Goal: Task Accomplishment & Management: Use online tool/utility

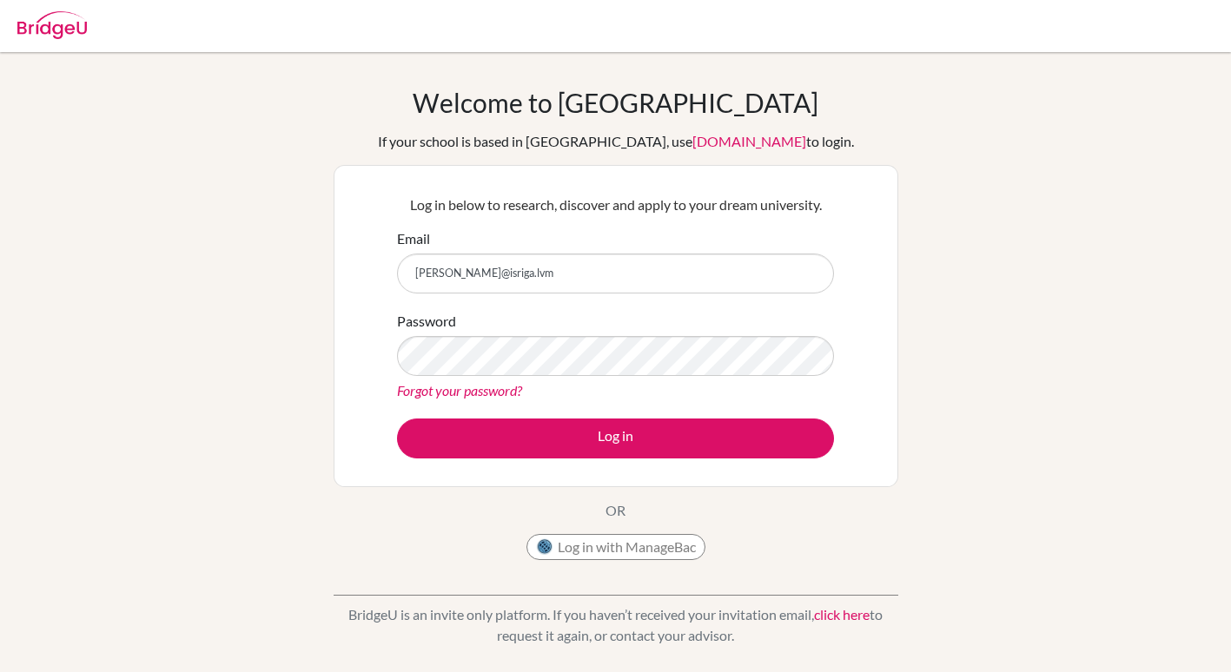
type input "[PERSON_NAME][EMAIL_ADDRESS][DOMAIN_NAME]"
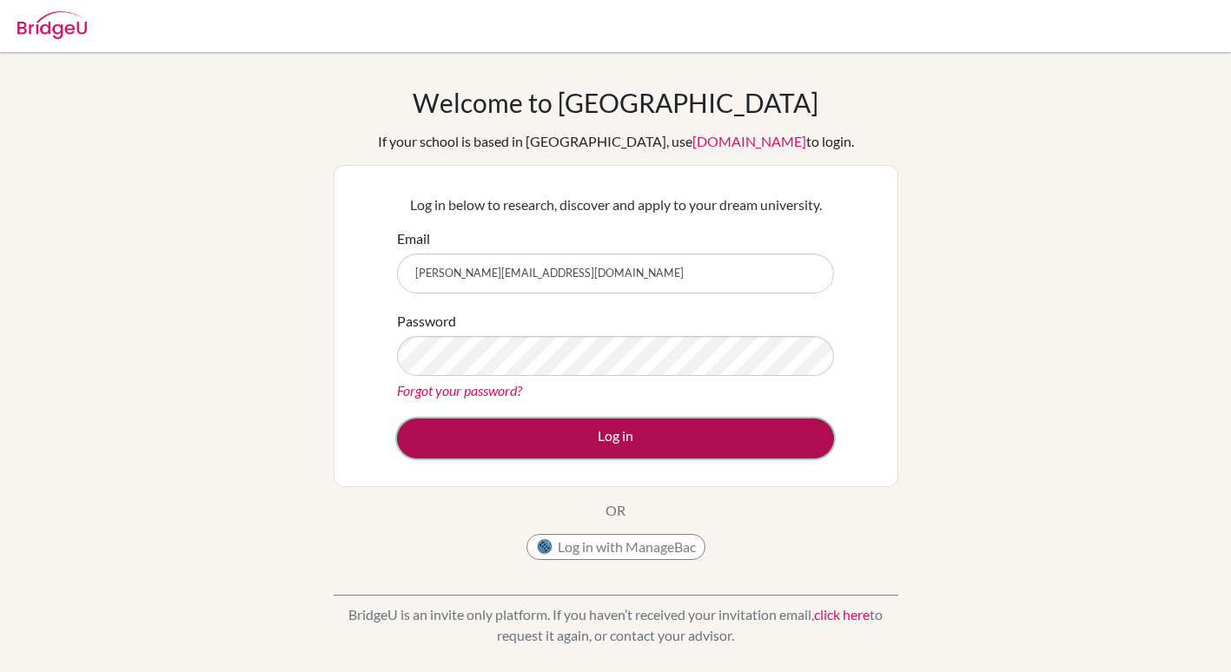
click at [650, 446] on button "Log in" at bounding box center [615, 439] width 437 height 40
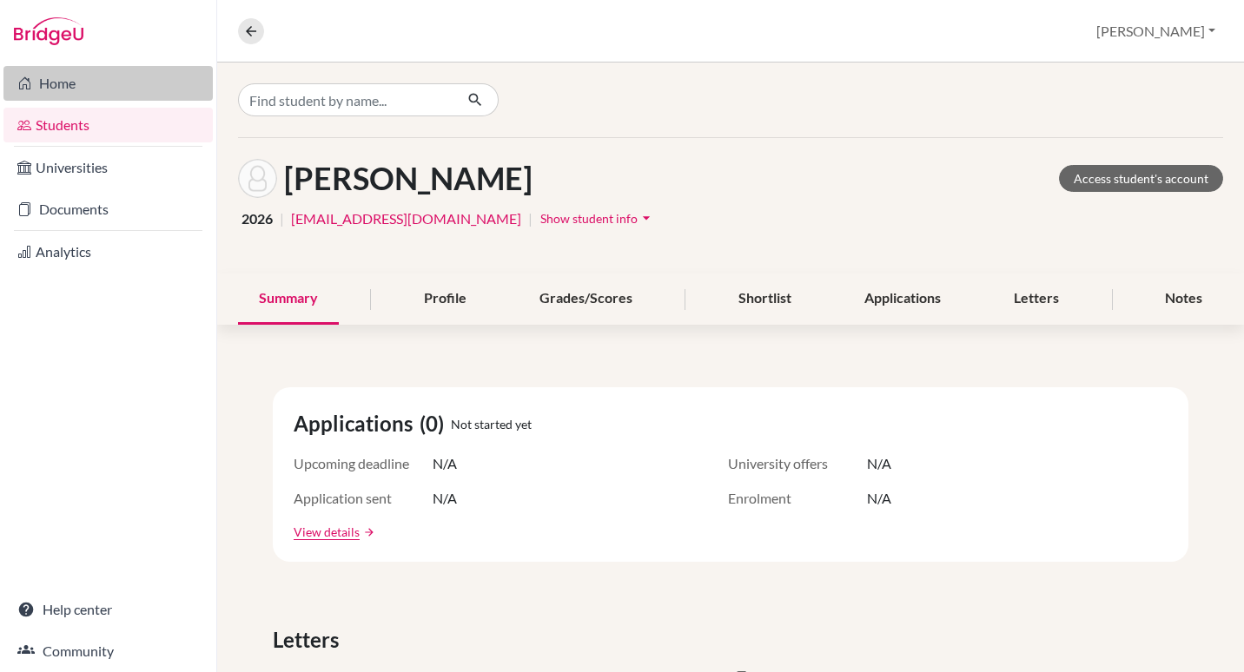
click at [70, 100] on link "Home" at bounding box center [107, 83] width 209 height 35
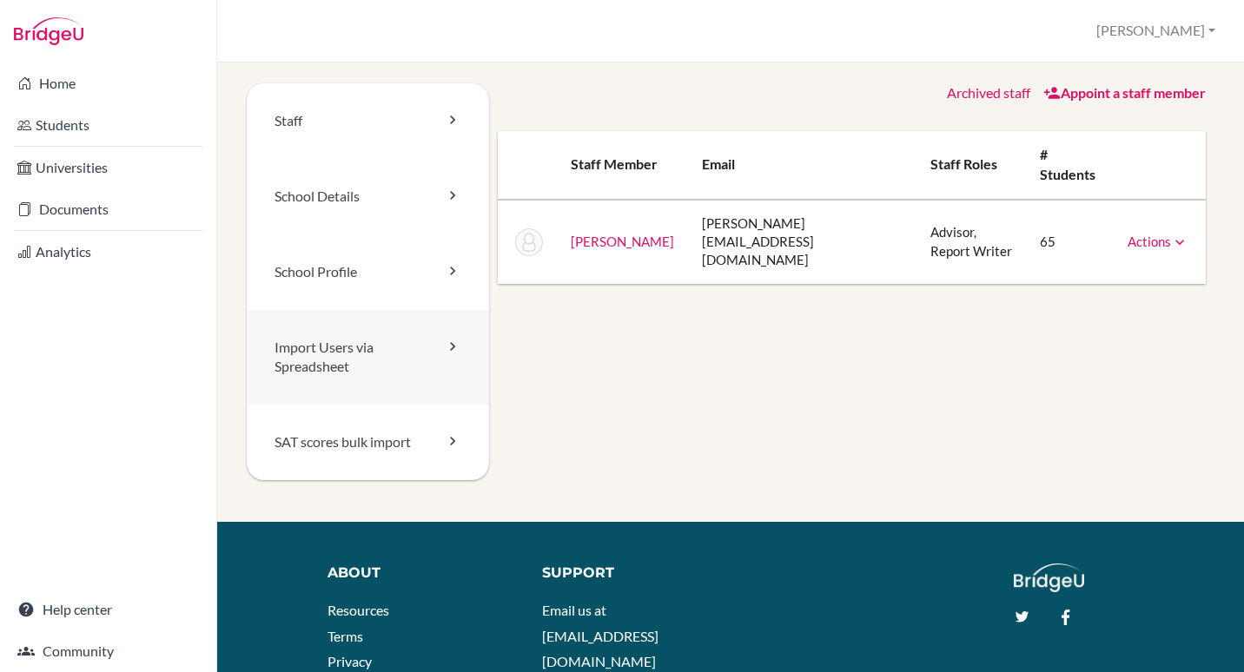
click at [373, 365] on link "Import Users via Spreadsheet" at bounding box center [368, 358] width 242 height 96
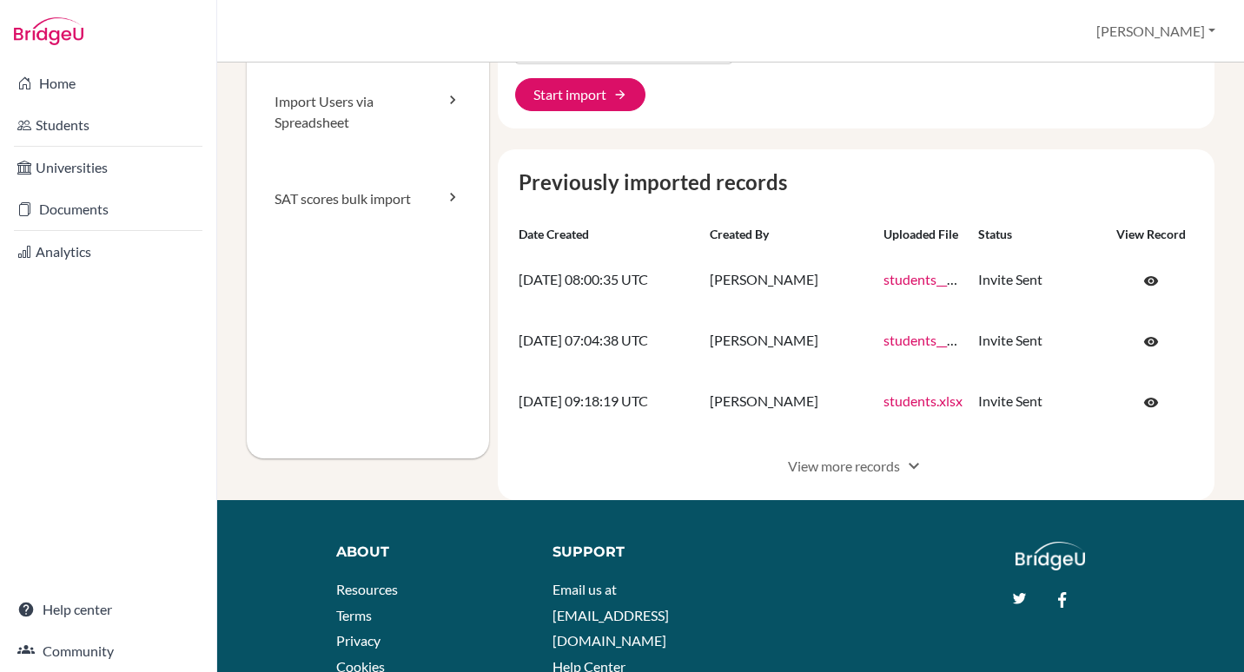
scroll to position [251, 0]
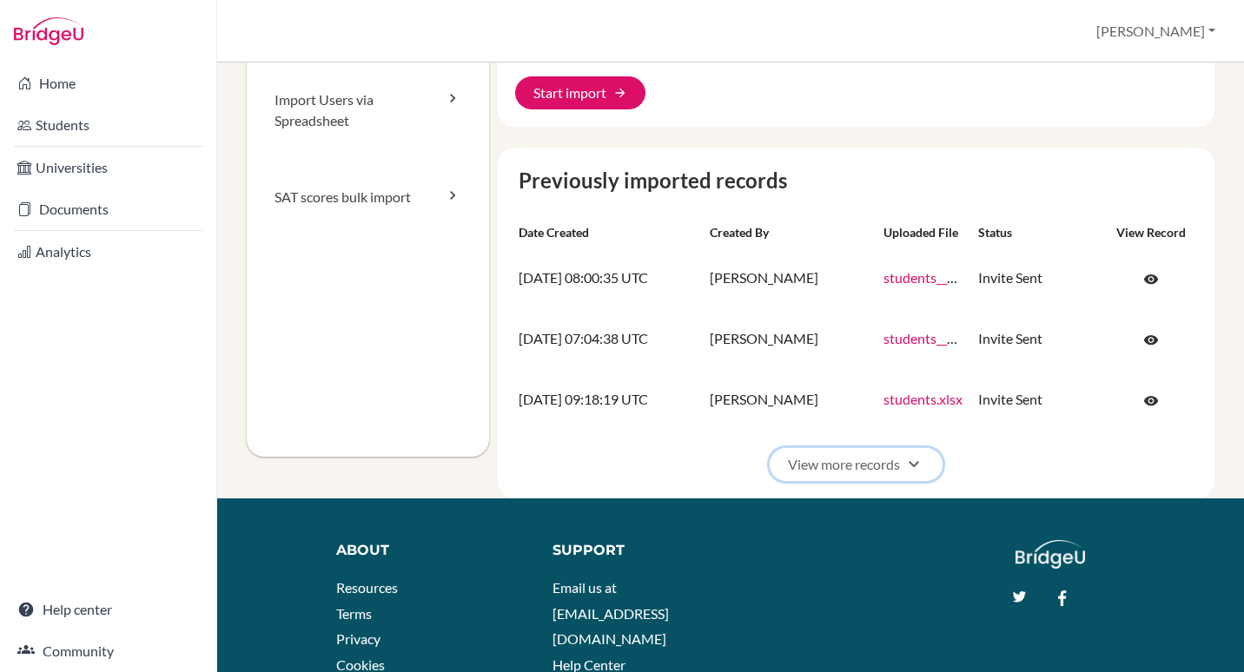
click at [883, 481] on button "View more records expand_more" at bounding box center [855, 464] width 173 height 33
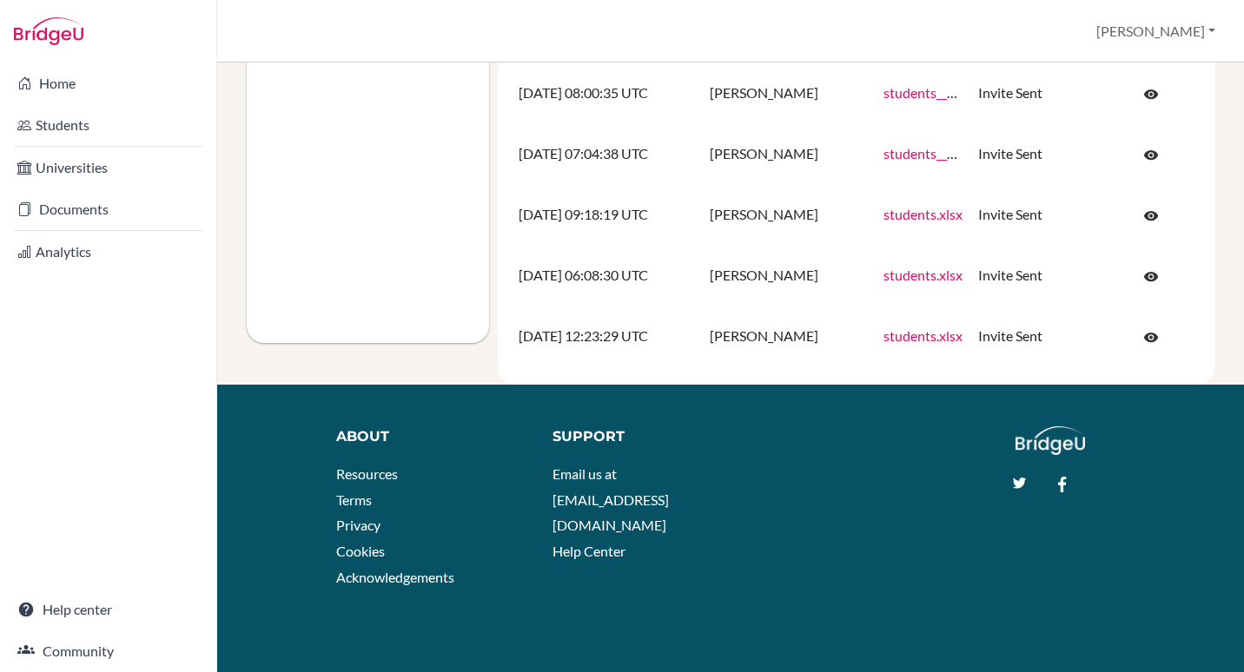
scroll to position [454, 0]
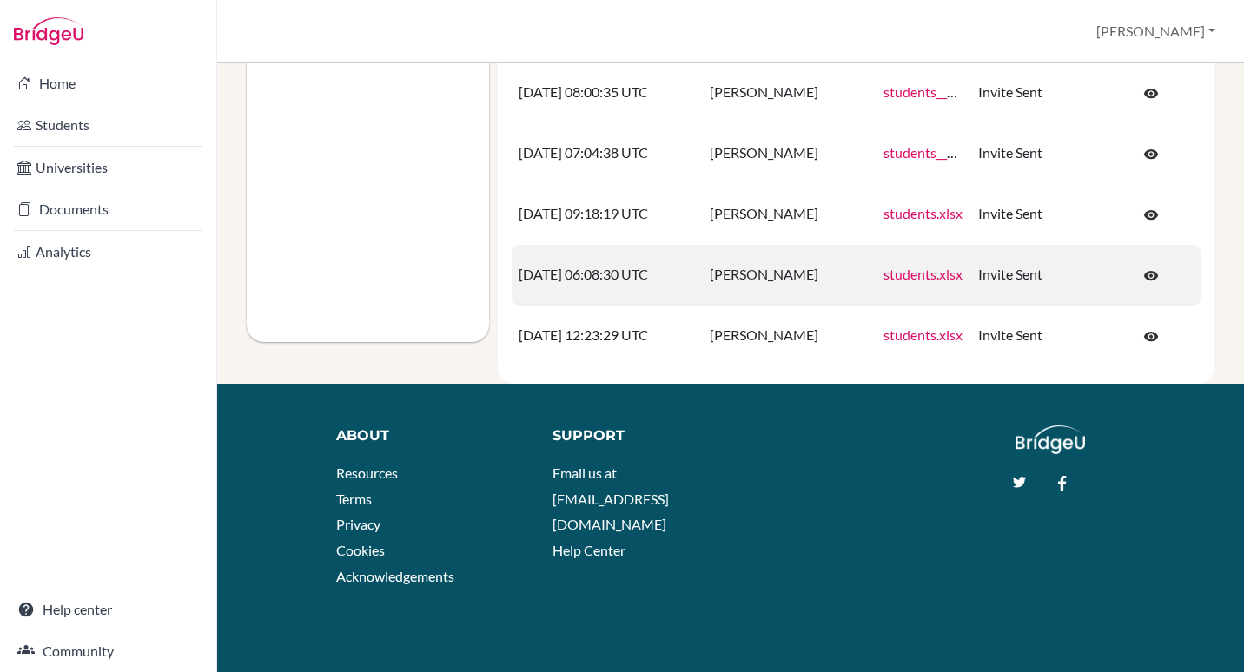
click at [921, 280] on link "students.xlsx" at bounding box center [922, 274] width 79 height 17
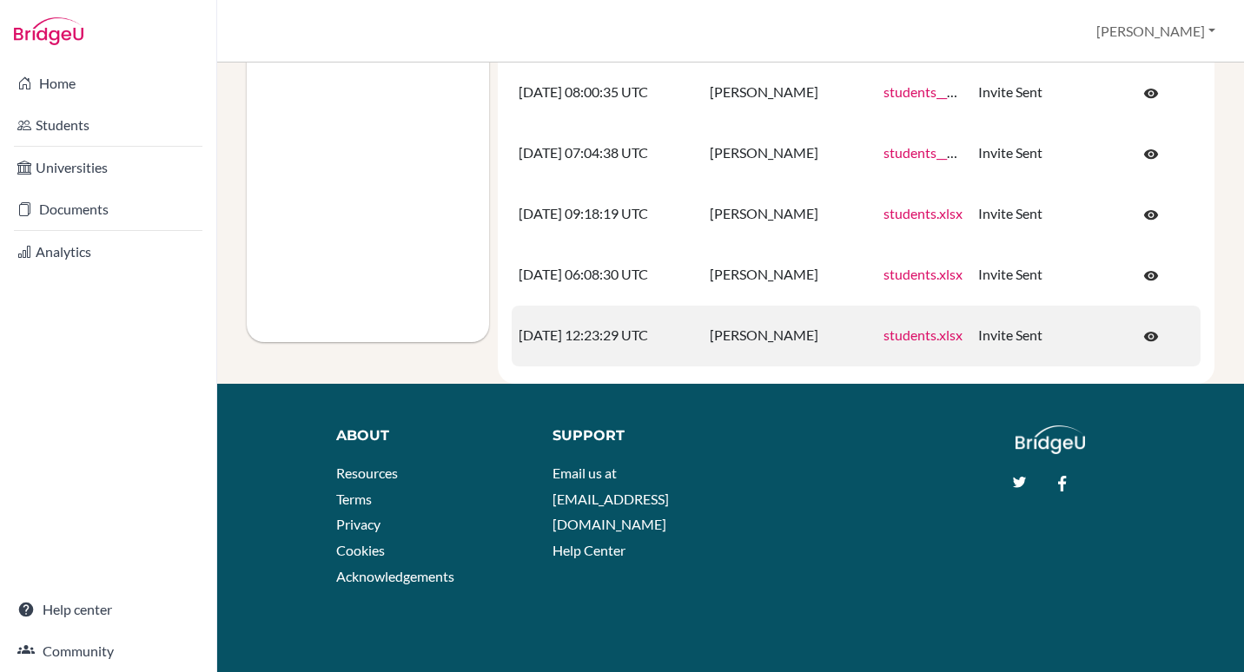
click at [913, 334] on link "students.xlsx" at bounding box center [922, 335] width 79 height 17
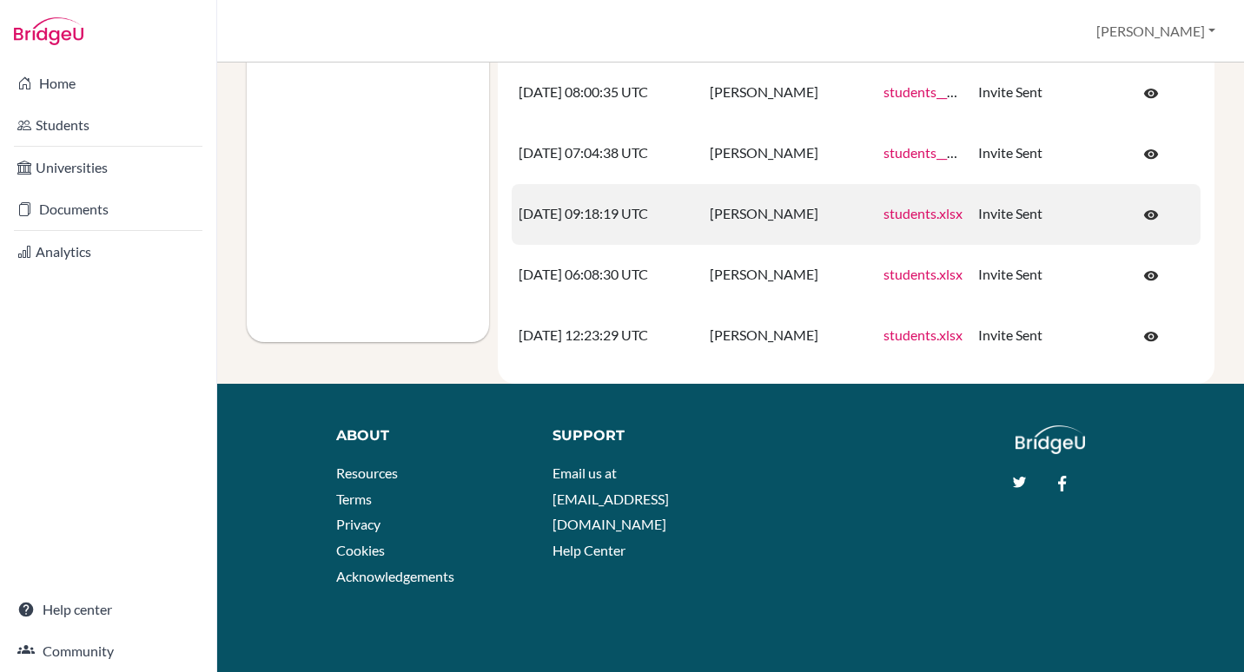
click at [936, 217] on link "students.xlsx" at bounding box center [922, 213] width 79 height 17
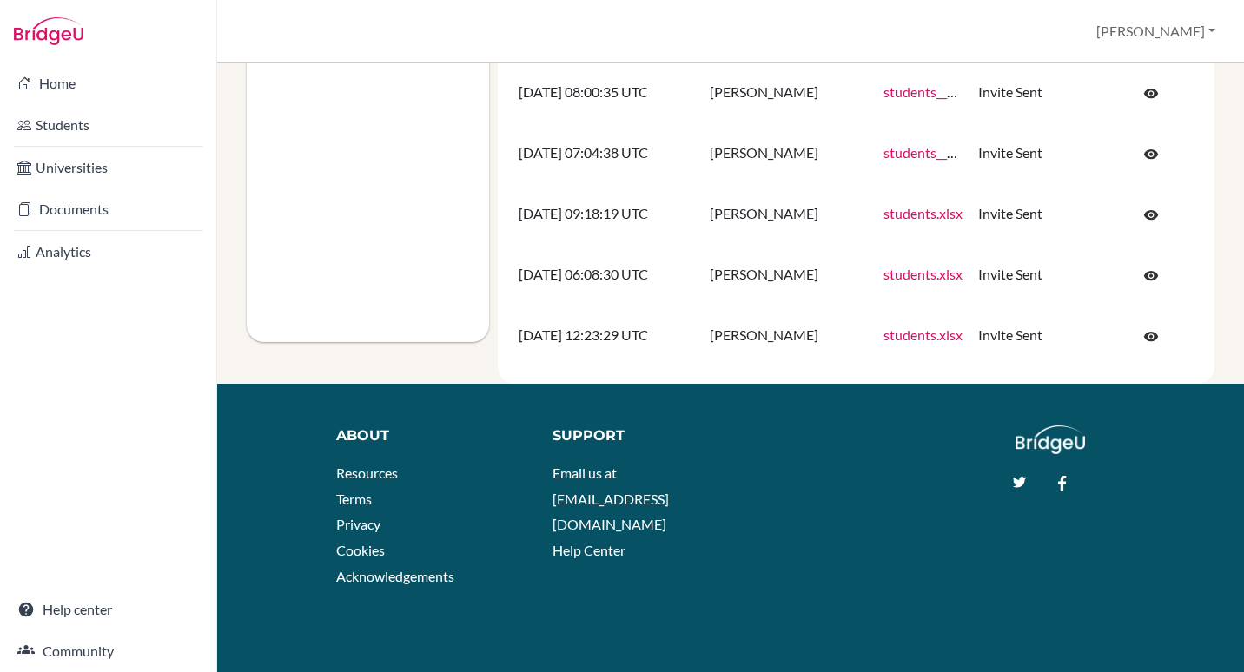
scroll to position [0, 0]
